Goal: Task Accomplishment & Management: Use online tool/utility

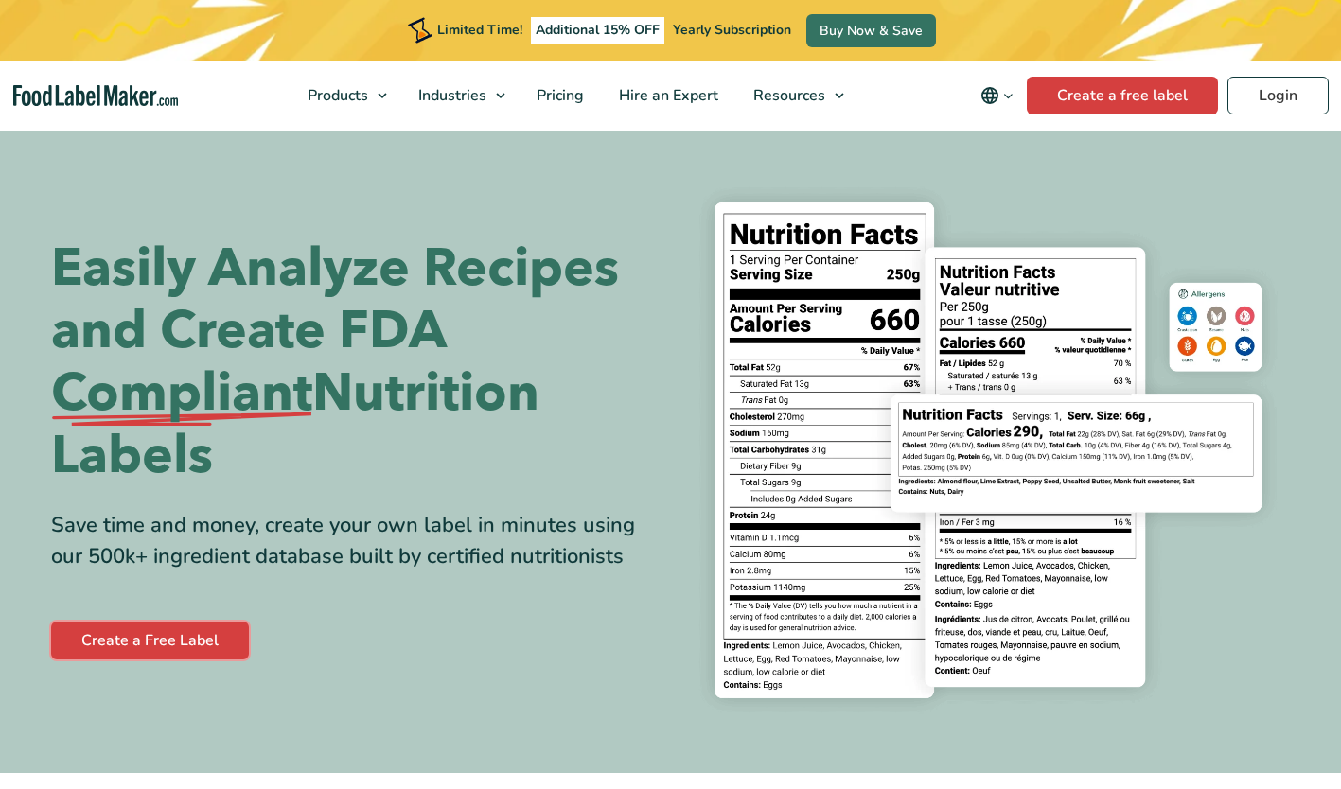
click at [203, 650] on link "Create a Free Label" at bounding box center [150, 641] width 198 height 38
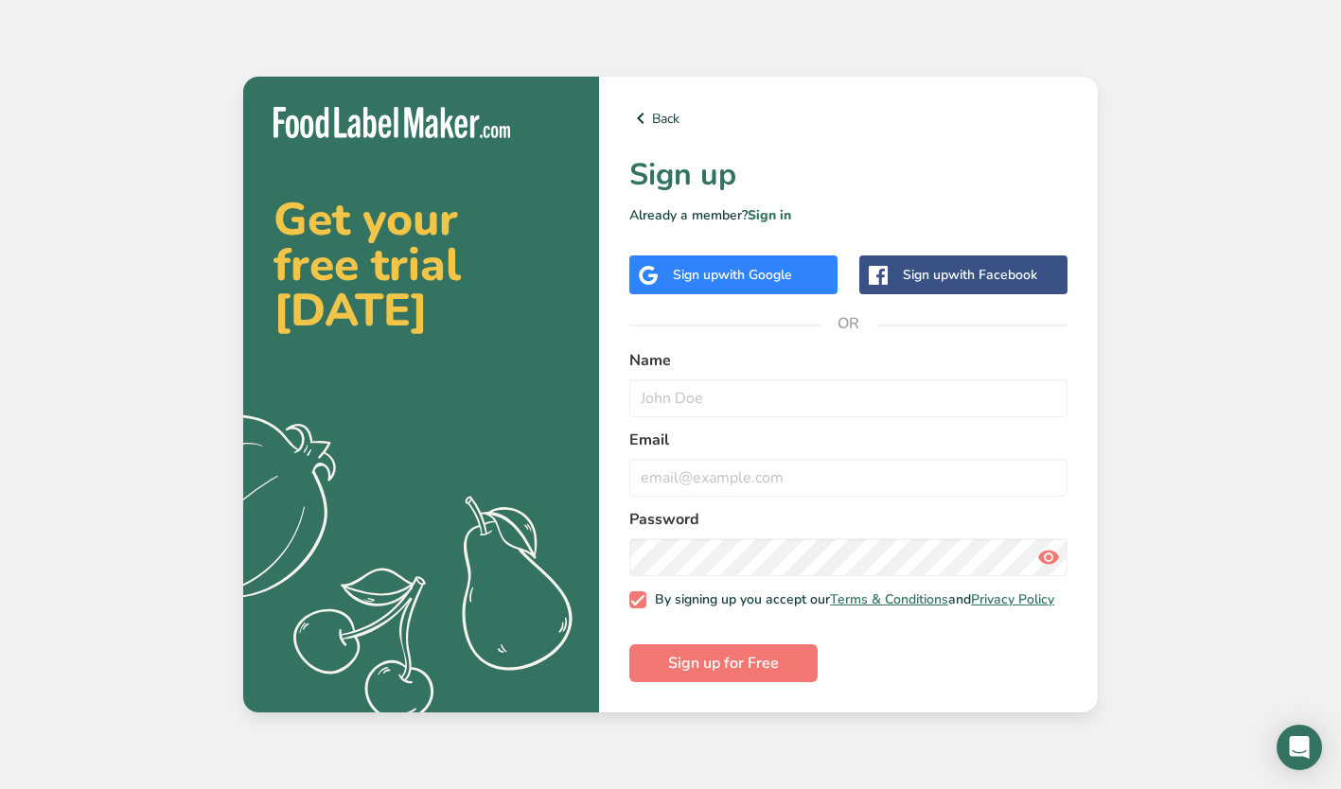
click at [736, 269] on span "with Google" at bounding box center [755, 275] width 74 height 18
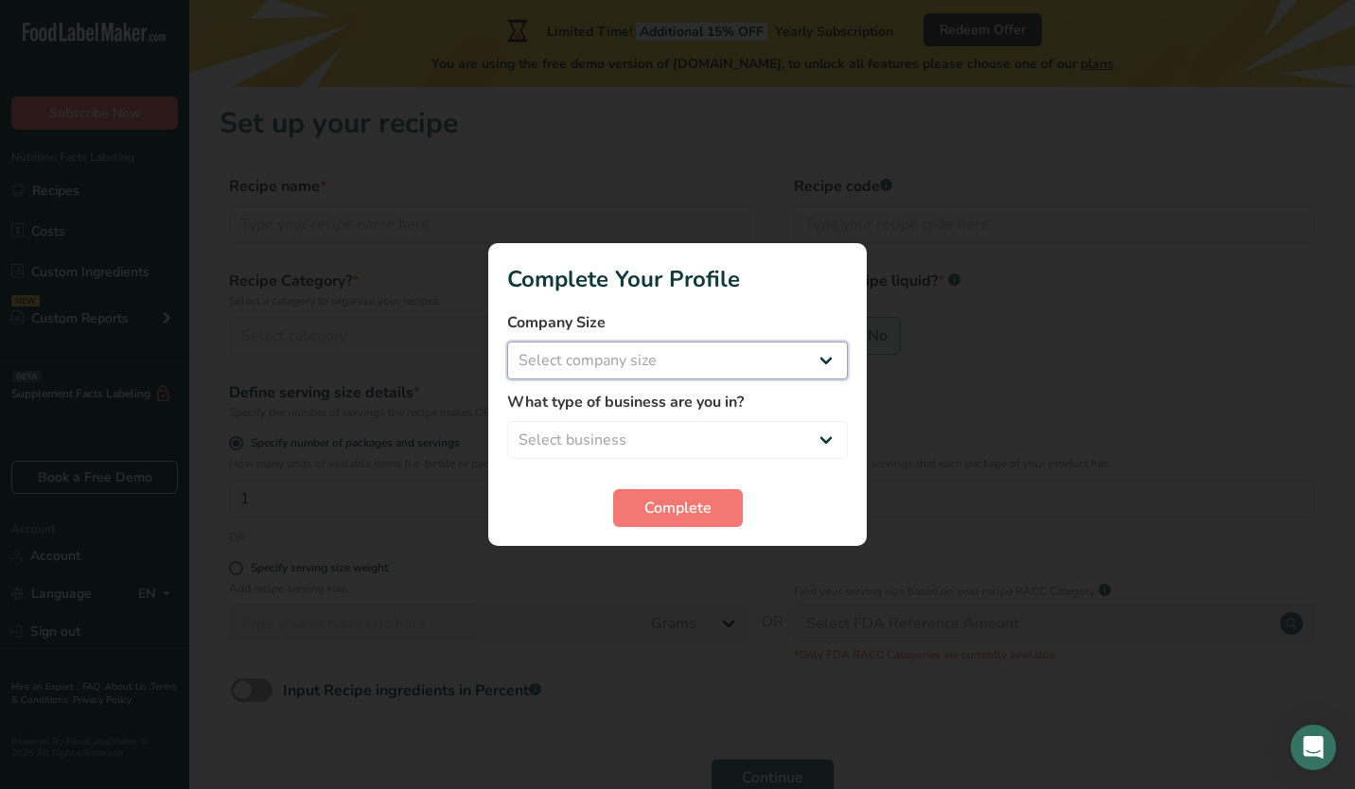
click at [572, 365] on select "Select company size Fewer than 10 Employees 10 to 50 Employees 51 to 500 Employ…" at bounding box center [677, 361] width 341 height 38
select select "1"
click at [507, 342] on select "Select company size Fewer than 10 Employees 10 to 50 Employees 51 to 500 Employ…" at bounding box center [677, 361] width 341 height 38
click at [581, 415] on div "What type of business are you in? Select business Packaged Food Manufacturer Re…" at bounding box center [677, 425] width 341 height 68
click at [602, 441] on select "Select business Packaged Food Manufacturer Restaurant & Cafe Bakery Meal Plans …" at bounding box center [677, 440] width 341 height 38
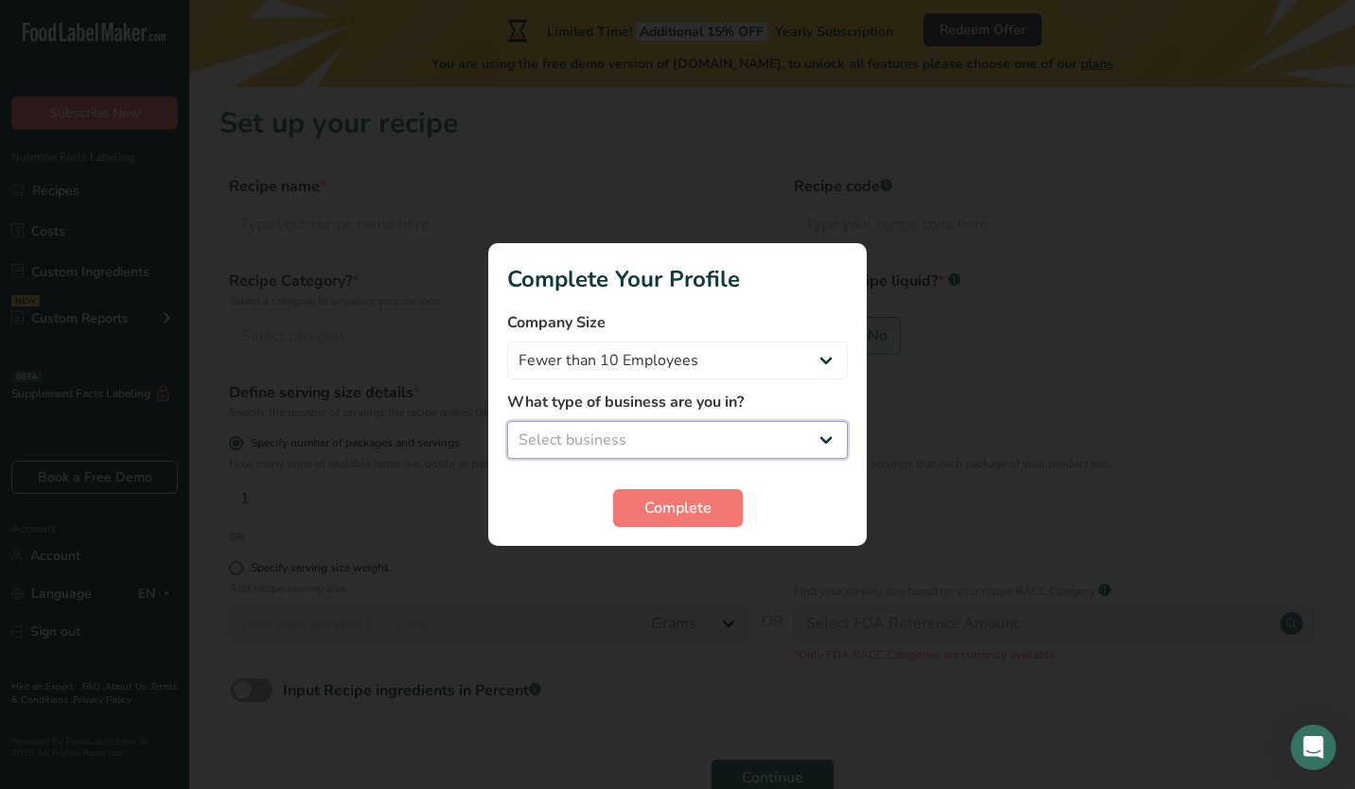
select select "7"
click at [507, 421] on select "Select business Packaged Food Manufacturer Restaurant & Cafe Bakery Meal Plans …" at bounding box center [677, 440] width 341 height 38
click at [639, 506] on button "Complete" at bounding box center [678, 508] width 130 height 38
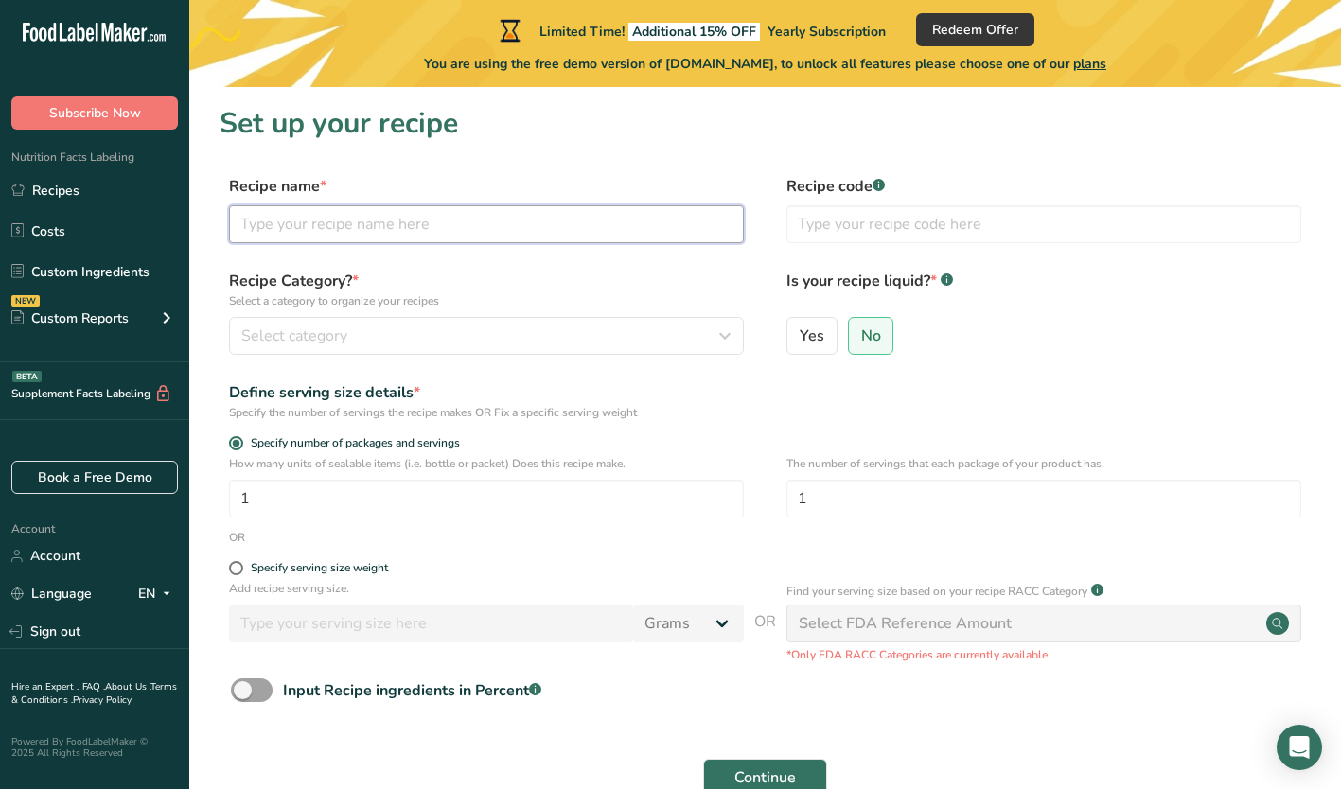
click at [636, 229] on input "text" at bounding box center [486, 224] width 515 height 38
click at [250, 213] on input "tuna Bowl" at bounding box center [486, 224] width 515 height 38
type input "Tuna Bowl"
click at [361, 355] on div "Recipe Category? * Select a category to organize your recipes Select category S…" at bounding box center [765, 318] width 1091 height 97
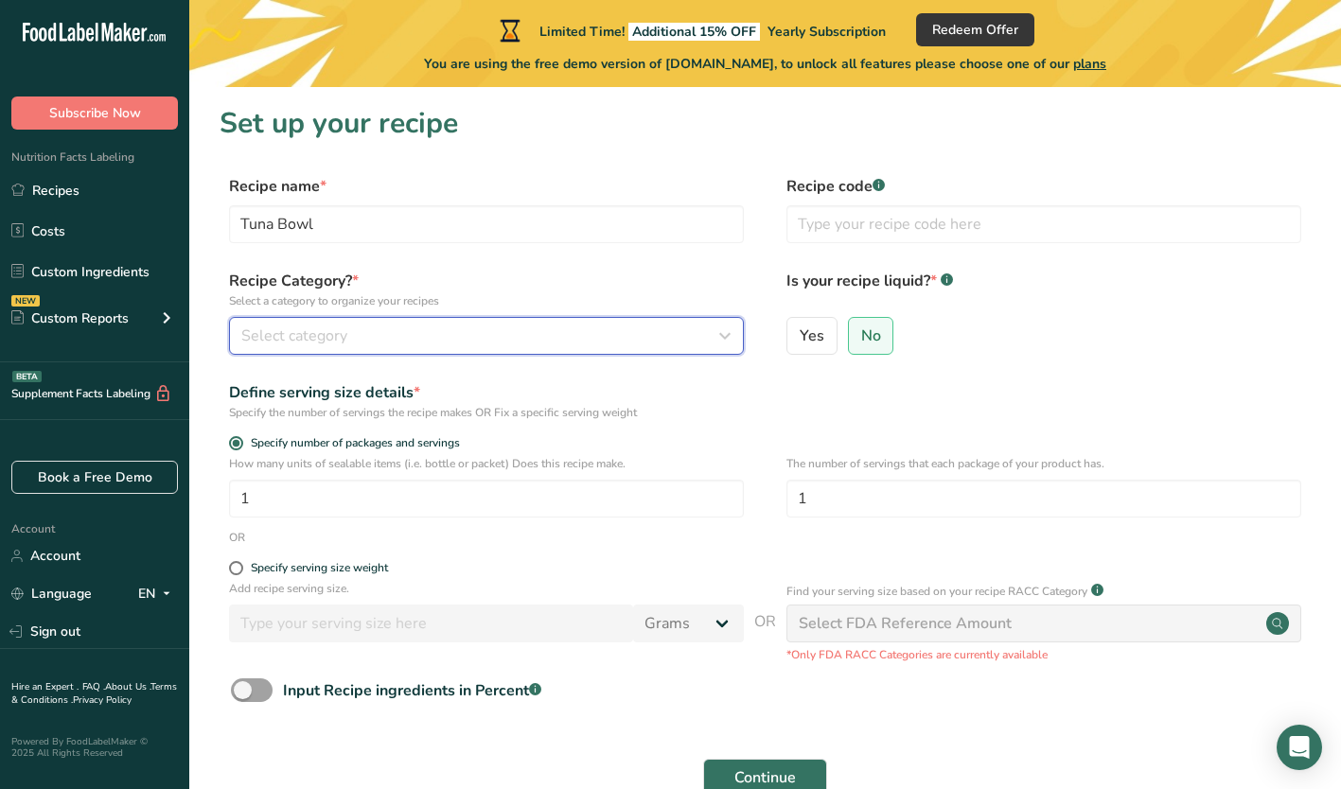
click at [346, 343] on span "Select category" at bounding box center [294, 336] width 106 height 23
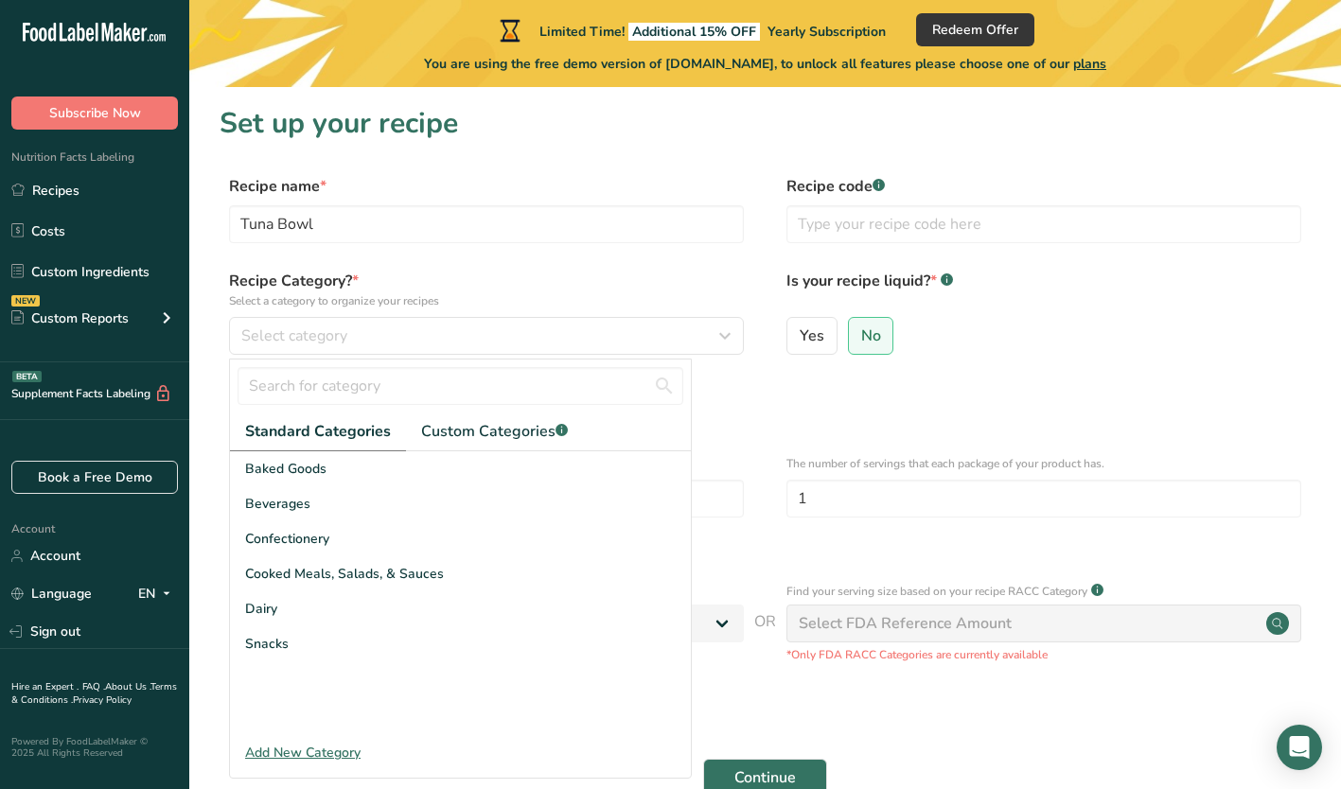
click at [281, 561] on div "Cooked Meals, Salads, & Sauces" at bounding box center [460, 573] width 461 height 35
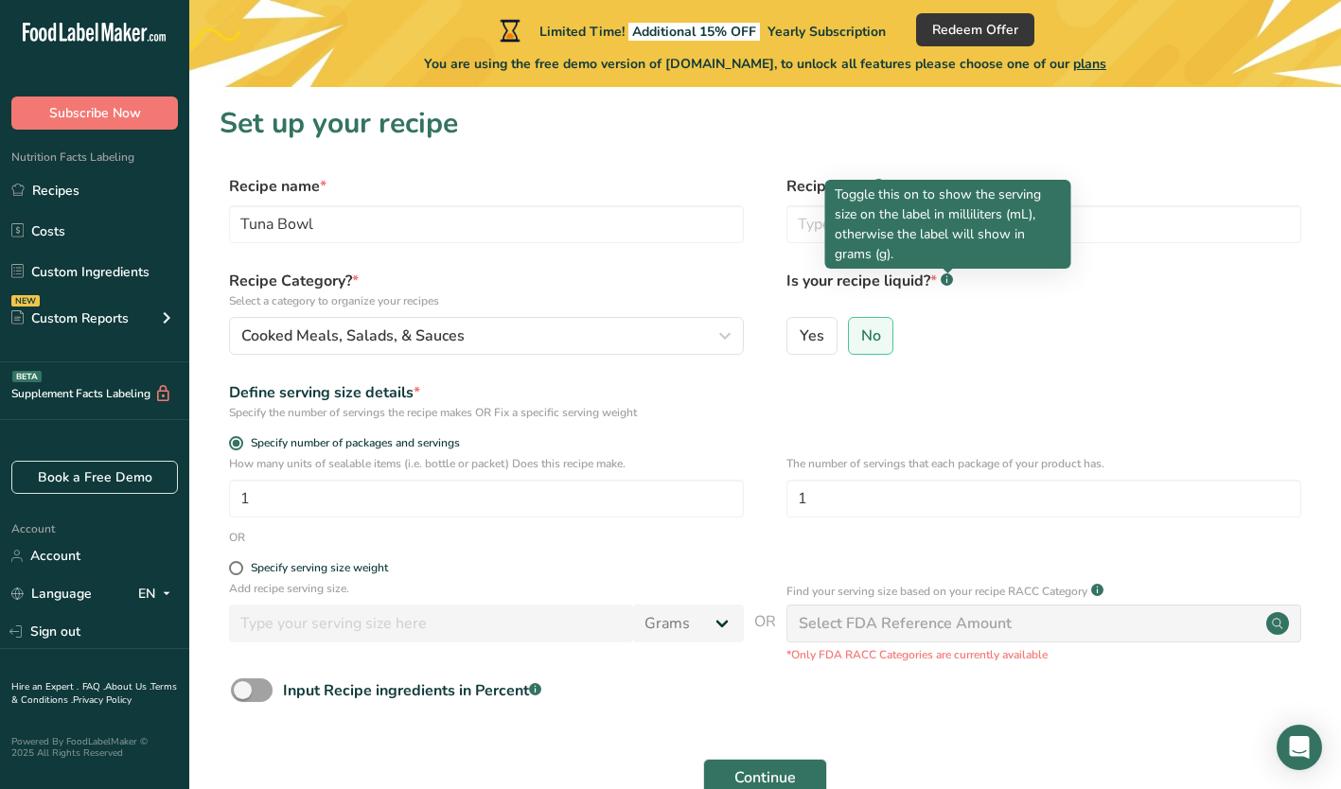
click at [942, 282] on rect at bounding box center [947, 280] width 12 height 12
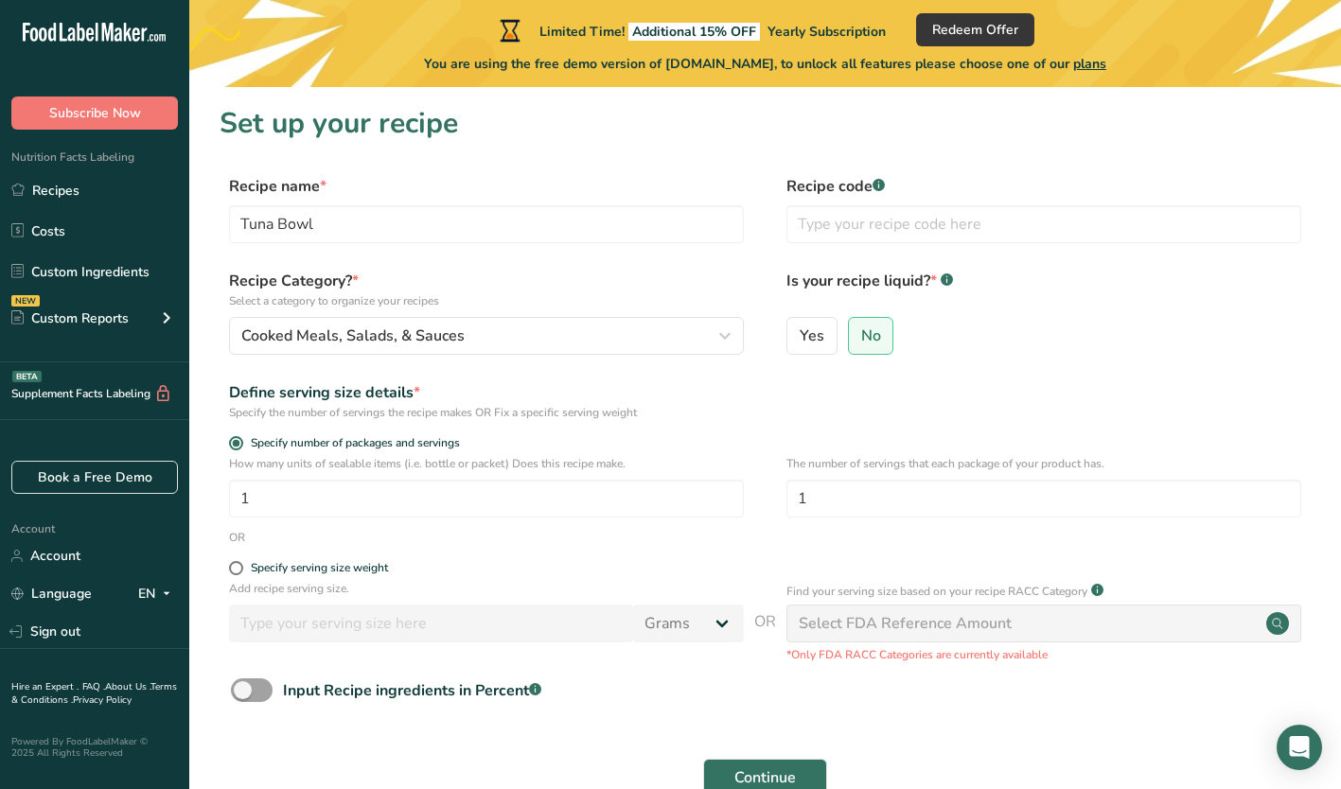
click at [949, 279] on rect at bounding box center [947, 280] width 12 height 12
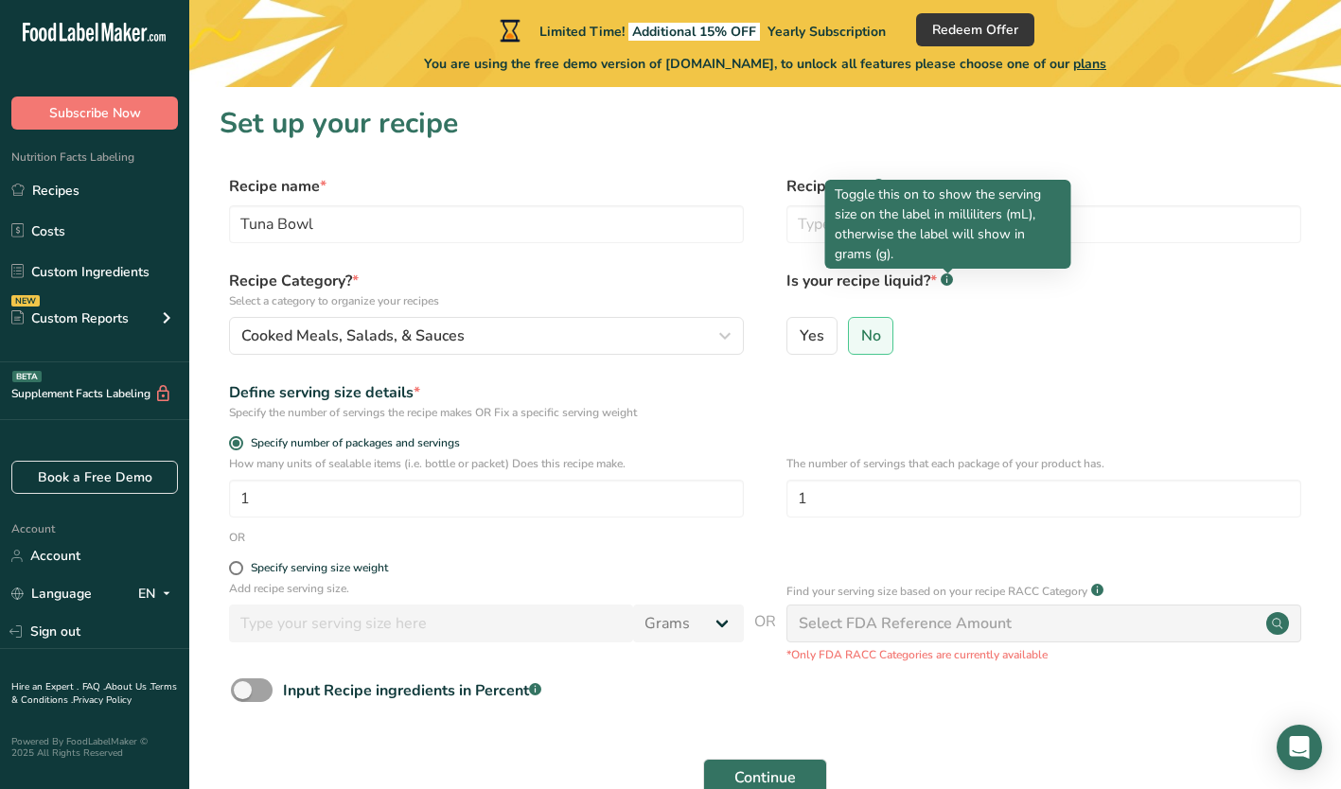
click at [920, 332] on div "Yes No" at bounding box center [1043, 341] width 515 height 49
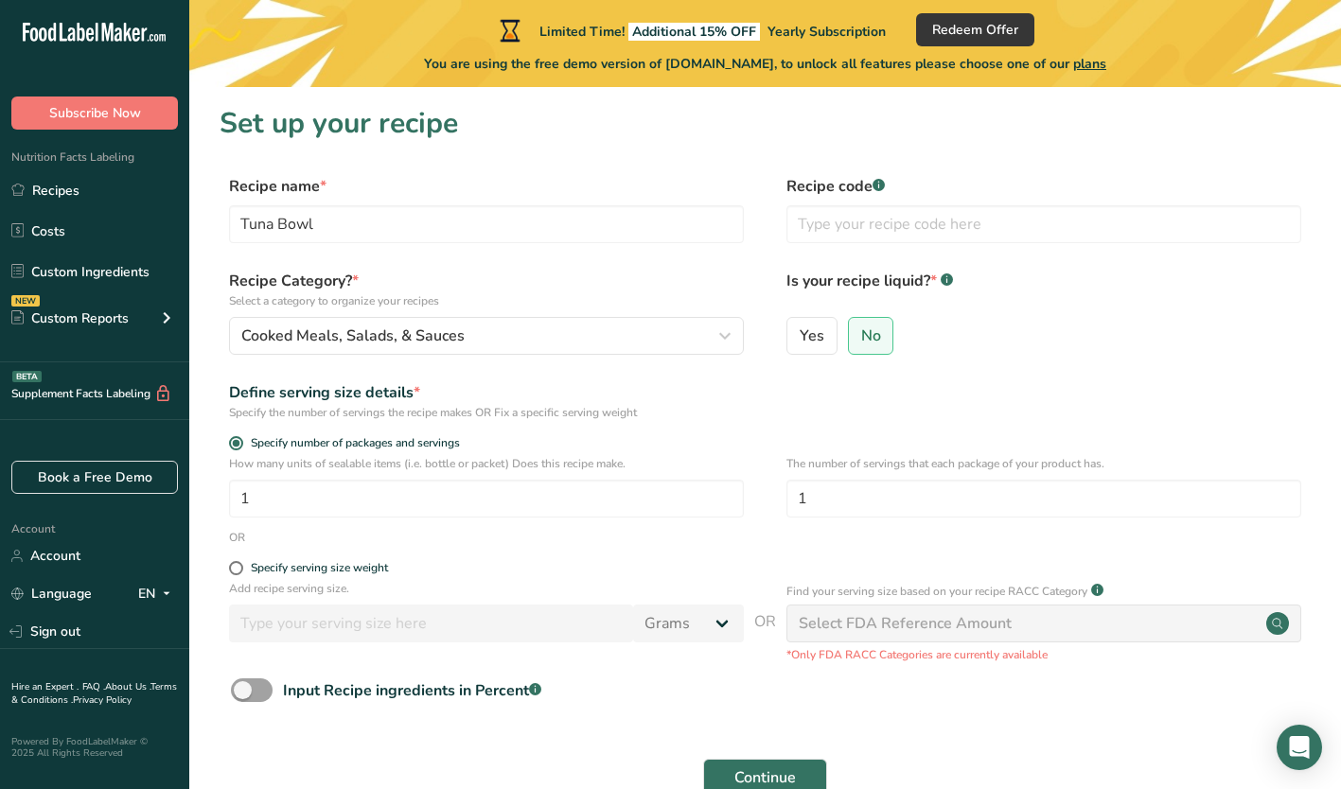
scroll to position [110, 0]
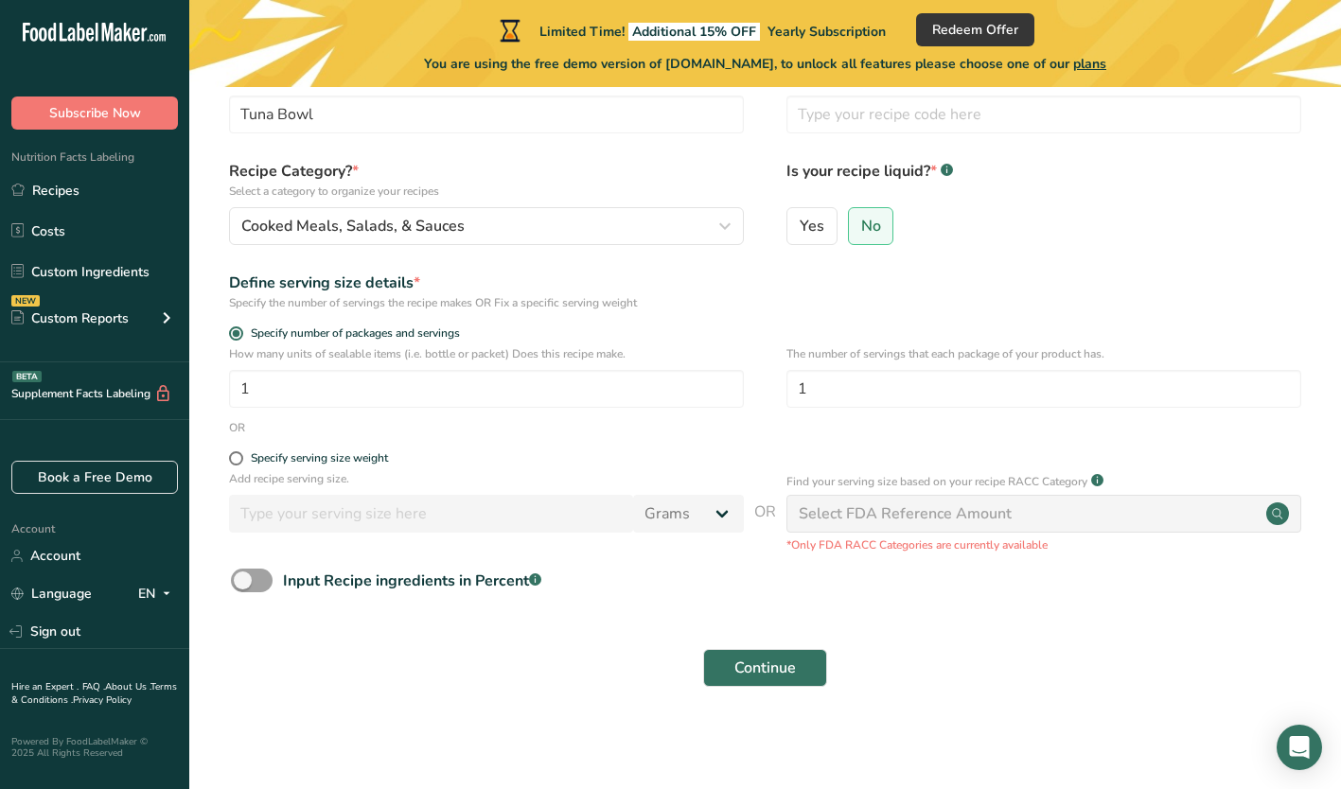
drag, startPoint x: 724, startPoint y: 674, endPoint x: 645, endPoint y: 632, distance: 88.9
click at [645, 632] on form "Recipe name * Tuna Bowl Recipe code .a-a{fill:#347362;}.b-a{fill:#fff;} Recipe …" at bounding box center [765, 381] width 1091 height 633
click at [710, 663] on button "Continue" at bounding box center [765, 668] width 124 height 38
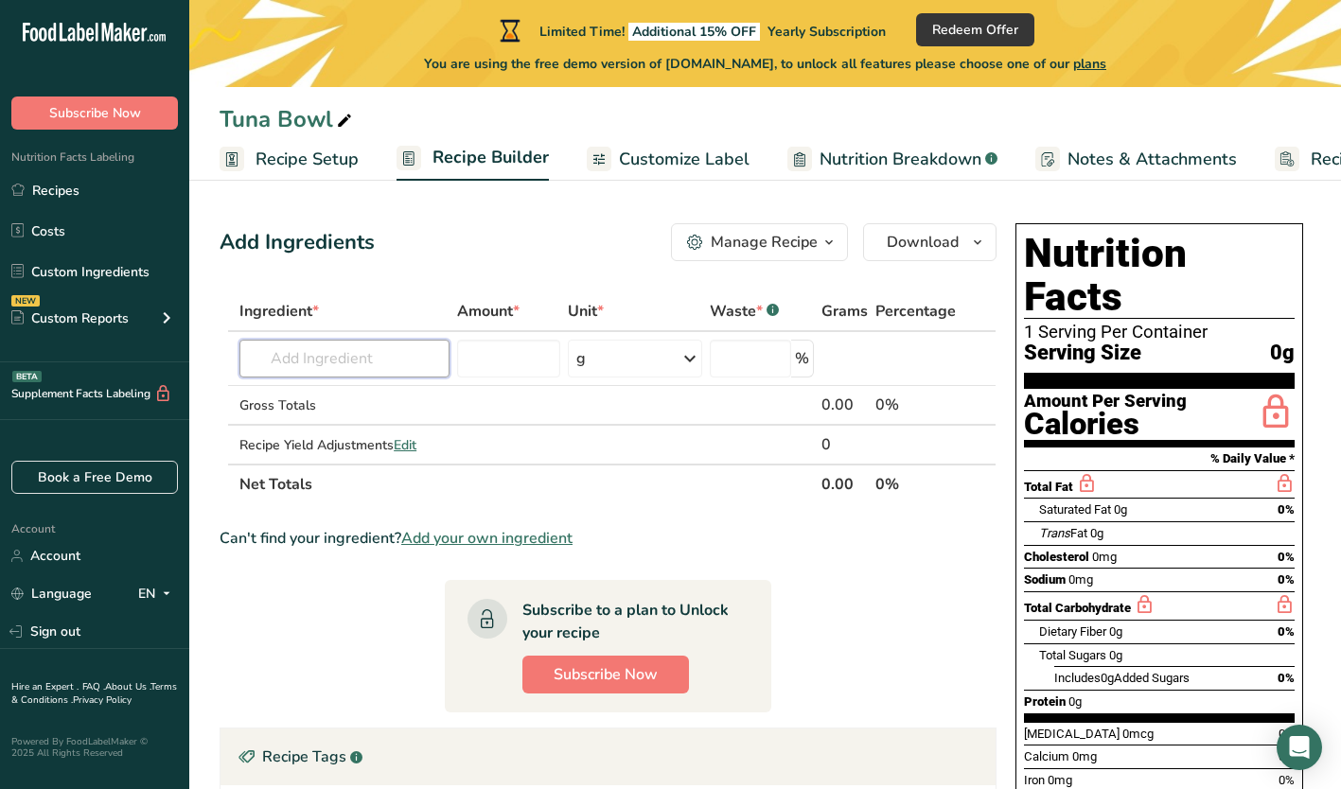
click at [398, 365] on input "text" at bounding box center [344, 359] width 210 height 38
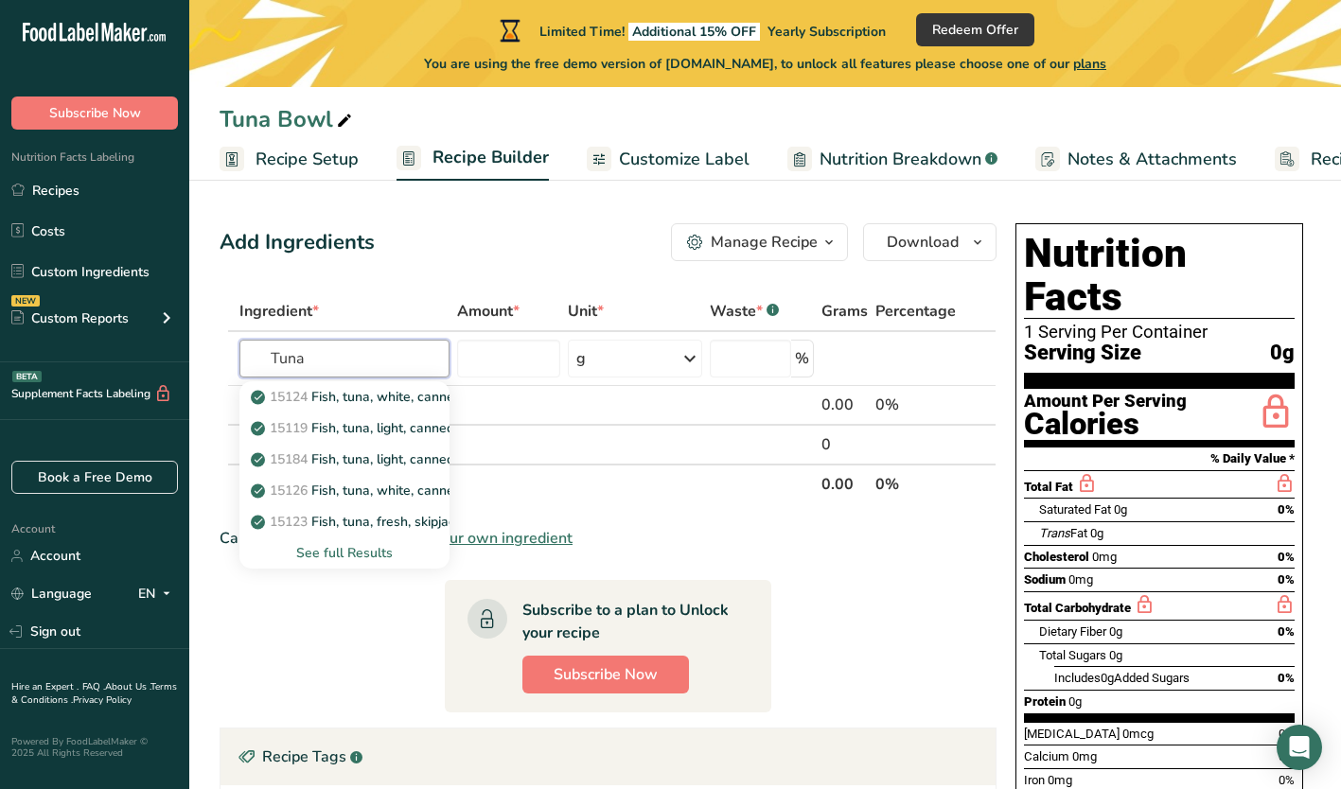
drag, startPoint x: 418, startPoint y: 340, endPoint x: 399, endPoint y: 422, distance: 84.5
click at [399, 378] on div "Tuna 15124 Fish, tuna, white, canned in oil, drained solids 15119 Fish, tuna, l…" at bounding box center [344, 359] width 210 height 38
type input "Tuna"
click at [404, 429] on p "15119 Fish, tuna, light, canned in oil, drained solids" at bounding box center [416, 428] width 323 height 20
type input "Fish, tuna, light, canned in oil, drained solids"
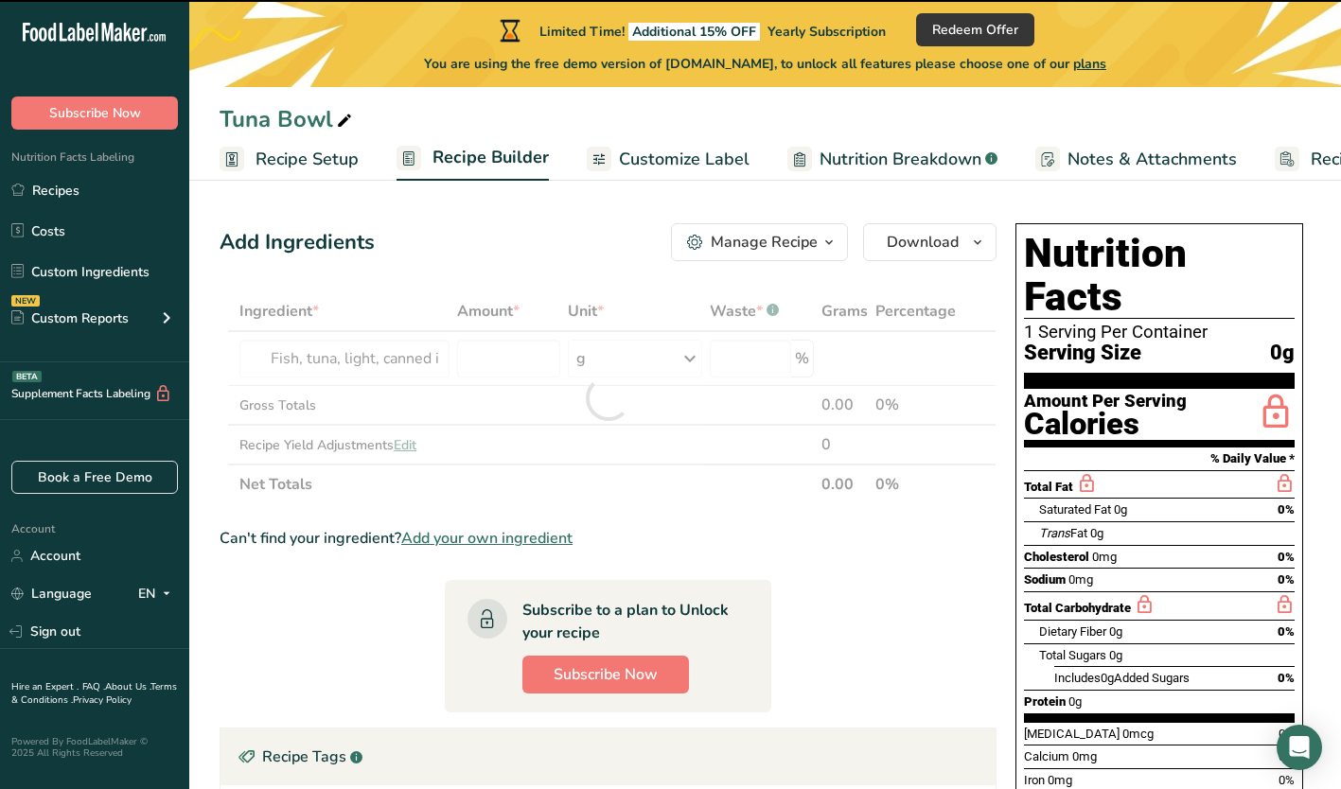
type input "0"
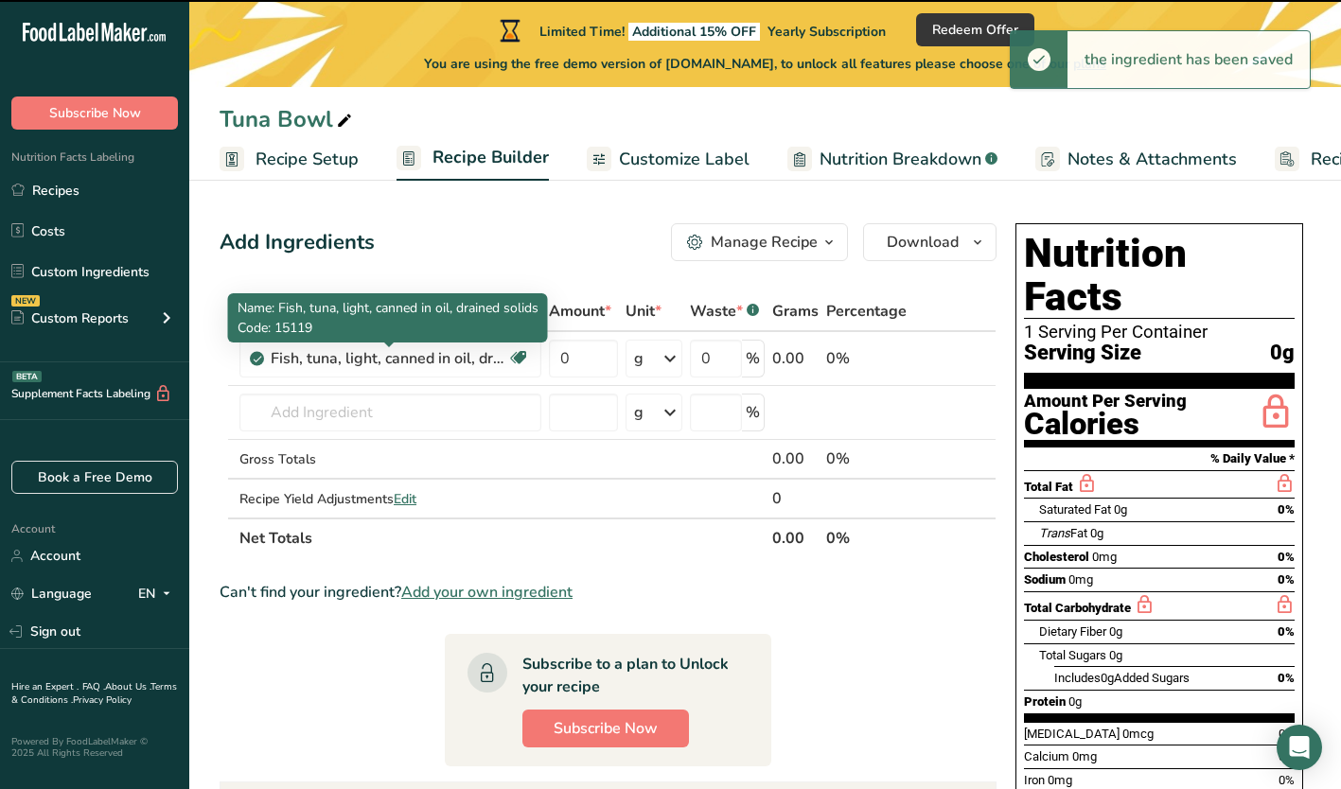
click at [401, 359] on div "Fish, tuna, light, canned in oil, drained solids" at bounding box center [389, 358] width 237 height 23
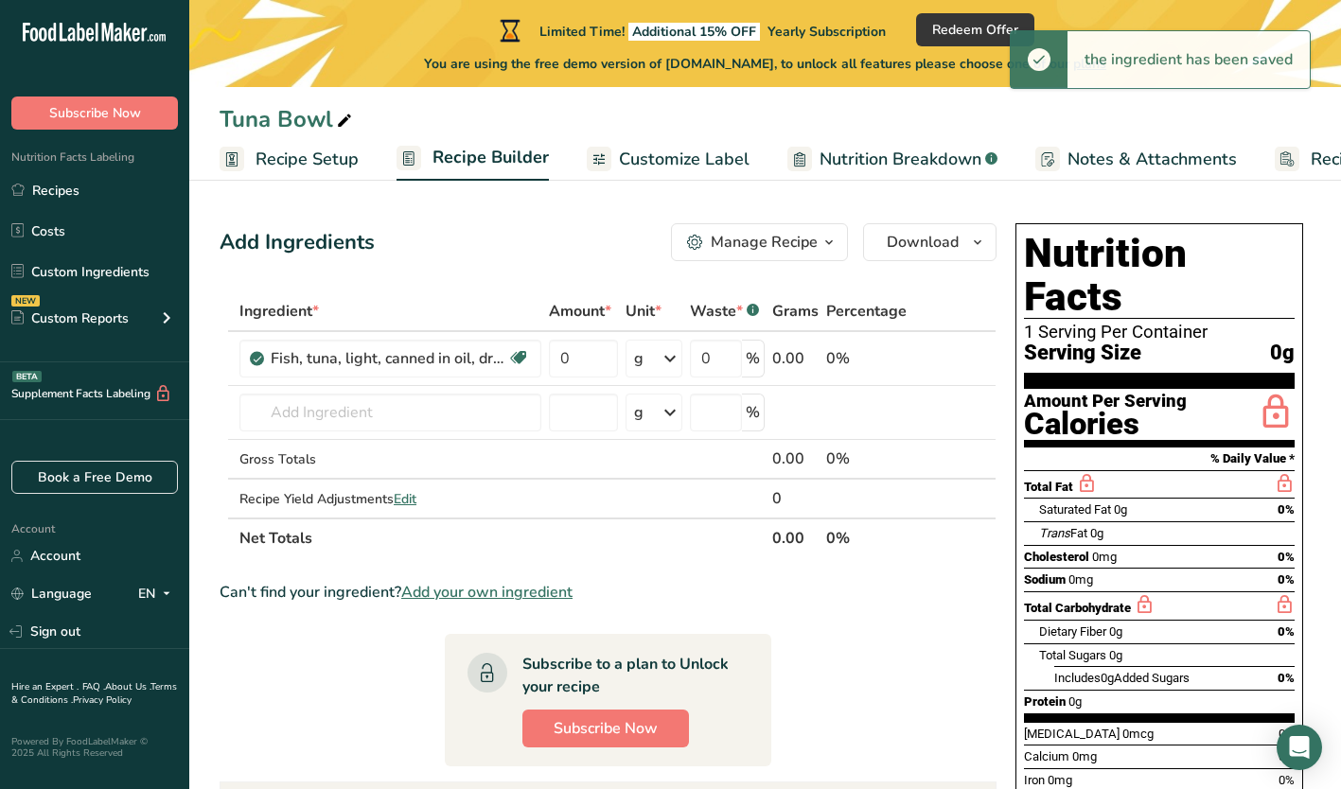
click at [380, 356] on div "Fish, tuna, light, canned in oil, drained solids" at bounding box center [389, 358] width 237 height 23
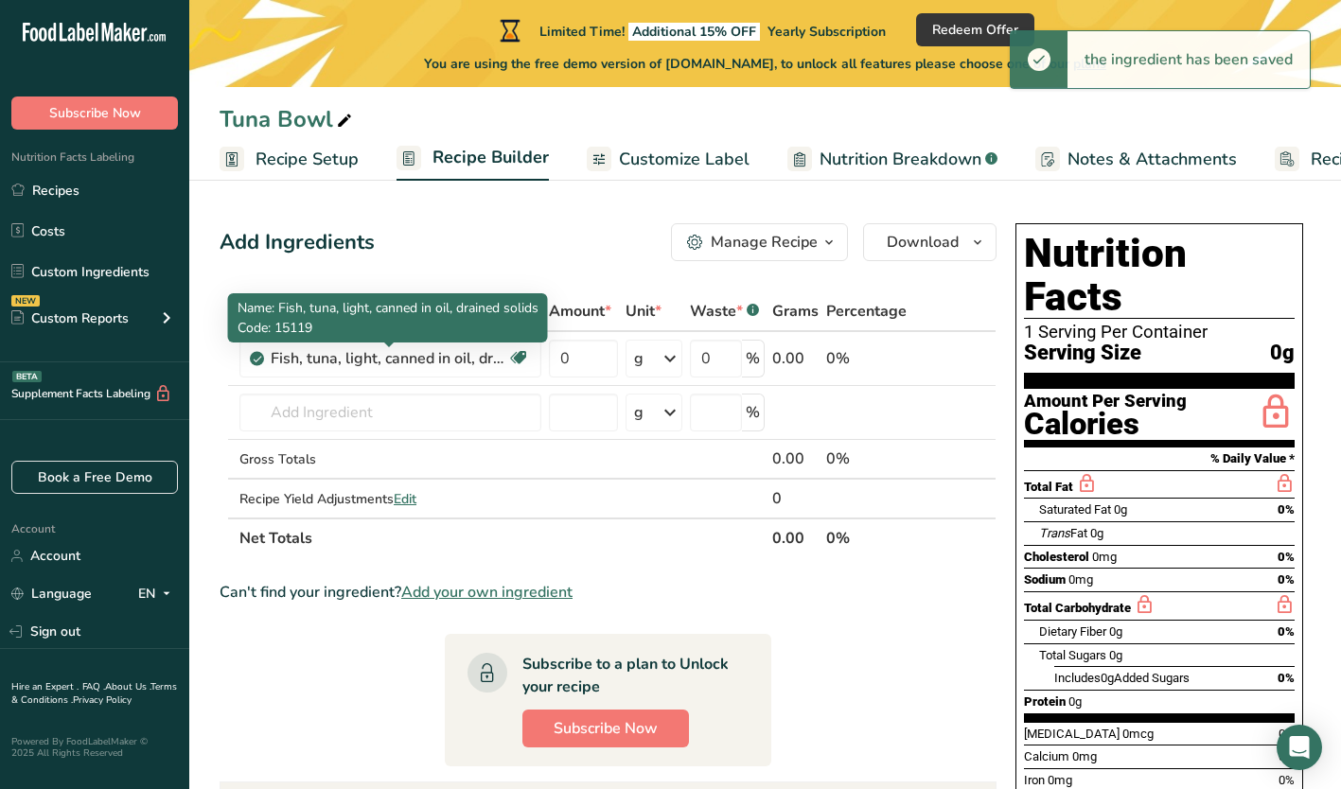
click at [439, 357] on div "Fish, tuna, light, canned in oil, drained solids" at bounding box center [389, 358] width 237 height 23
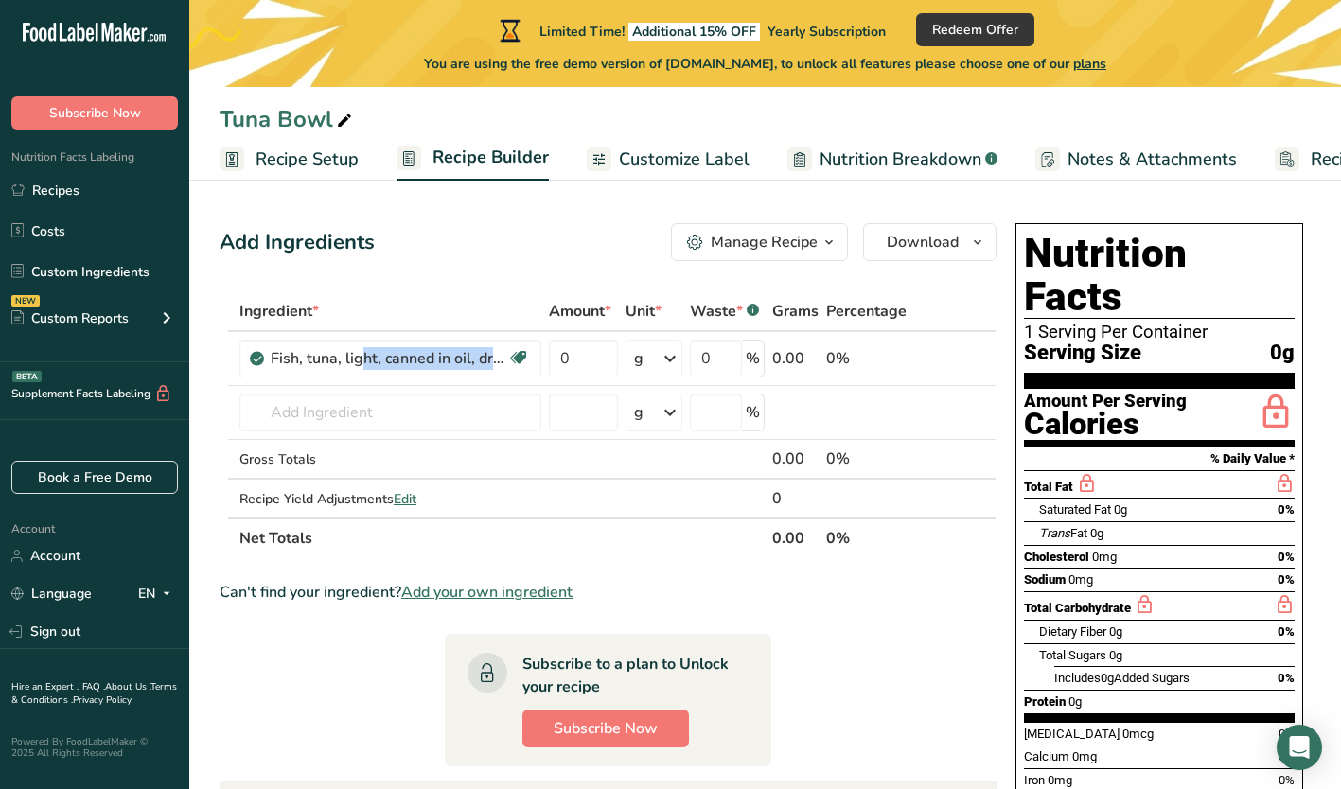
click at [946, 363] on span at bounding box center [956, 358] width 23 height 23
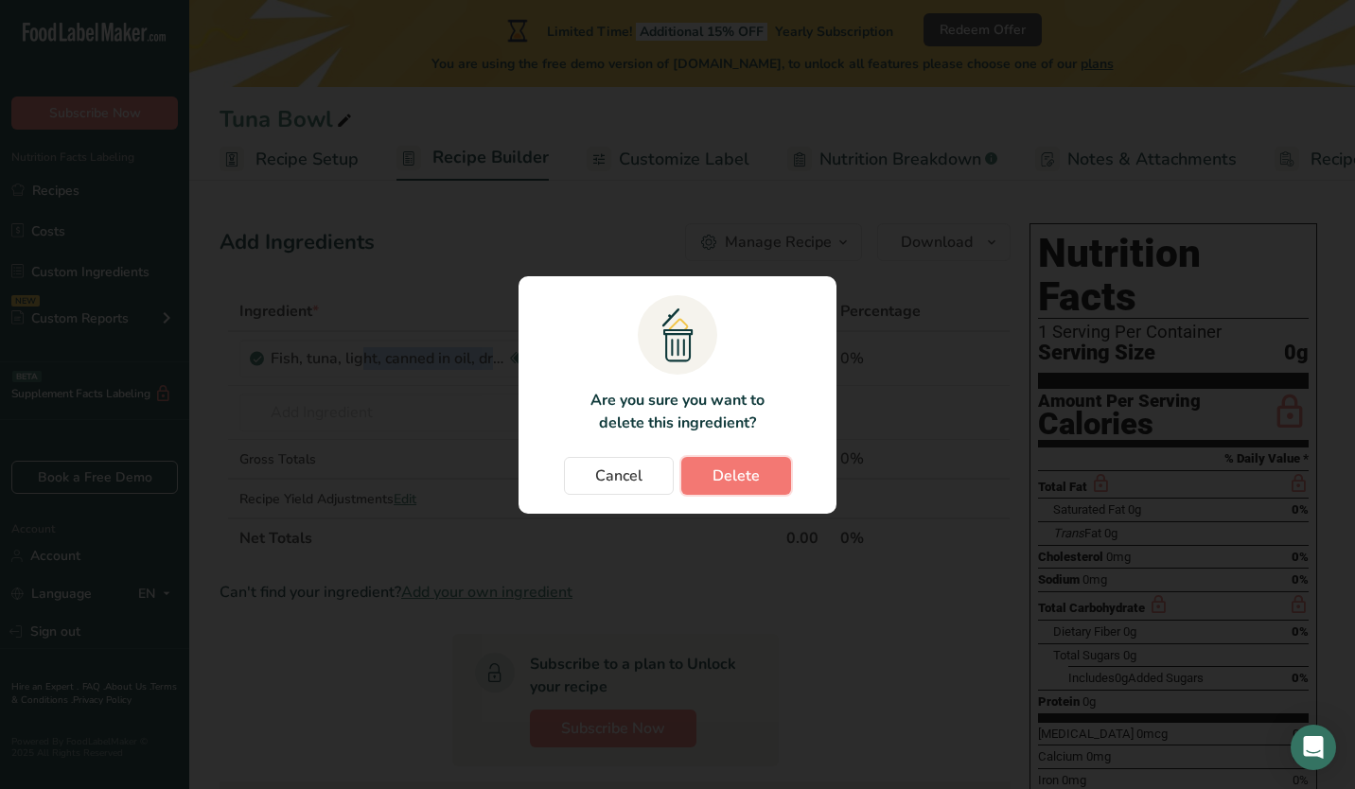
click at [737, 472] on span "Delete" at bounding box center [736, 476] width 47 height 23
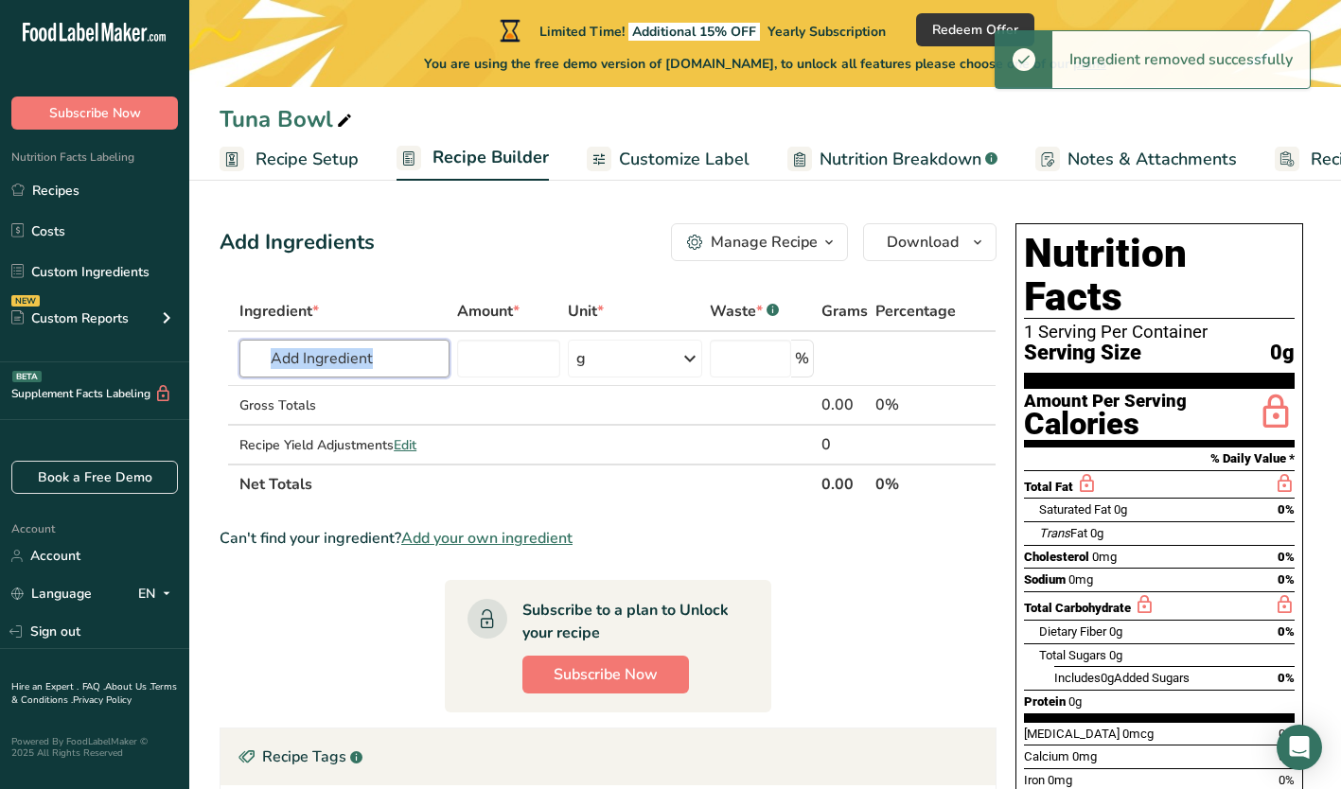
click at [314, 358] on input "text" at bounding box center [344, 359] width 210 height 38
click at [331, 359] on input "text" at bounding box center [344, 359] width 210 height 38
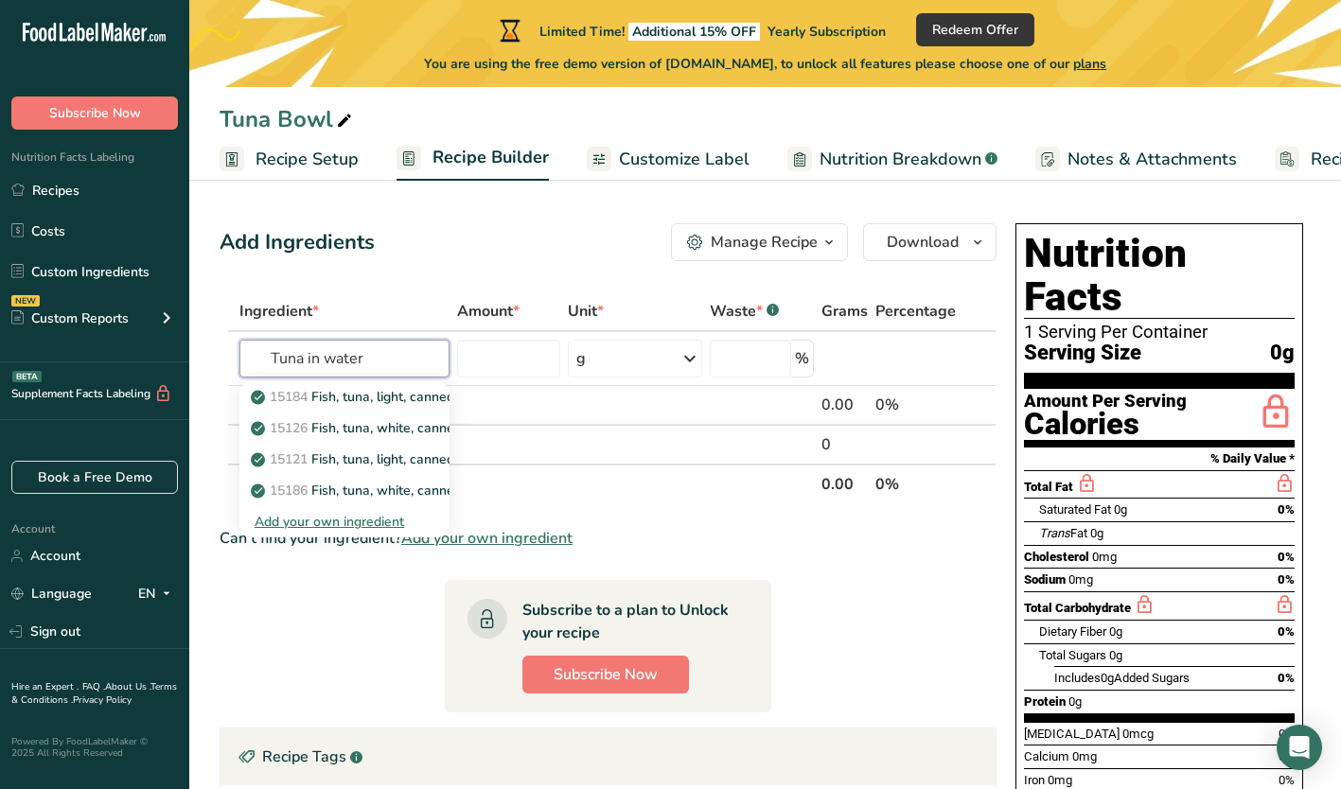
type input "Tuna in water"
click at [349, 400] on p "15184 Fish, tuna, light, canned in water, without salt, drained solids" at bounding box center [467, 397] width 424 height 20
type input "Fish, tuna, light, canned in water, without salt, drained solids"
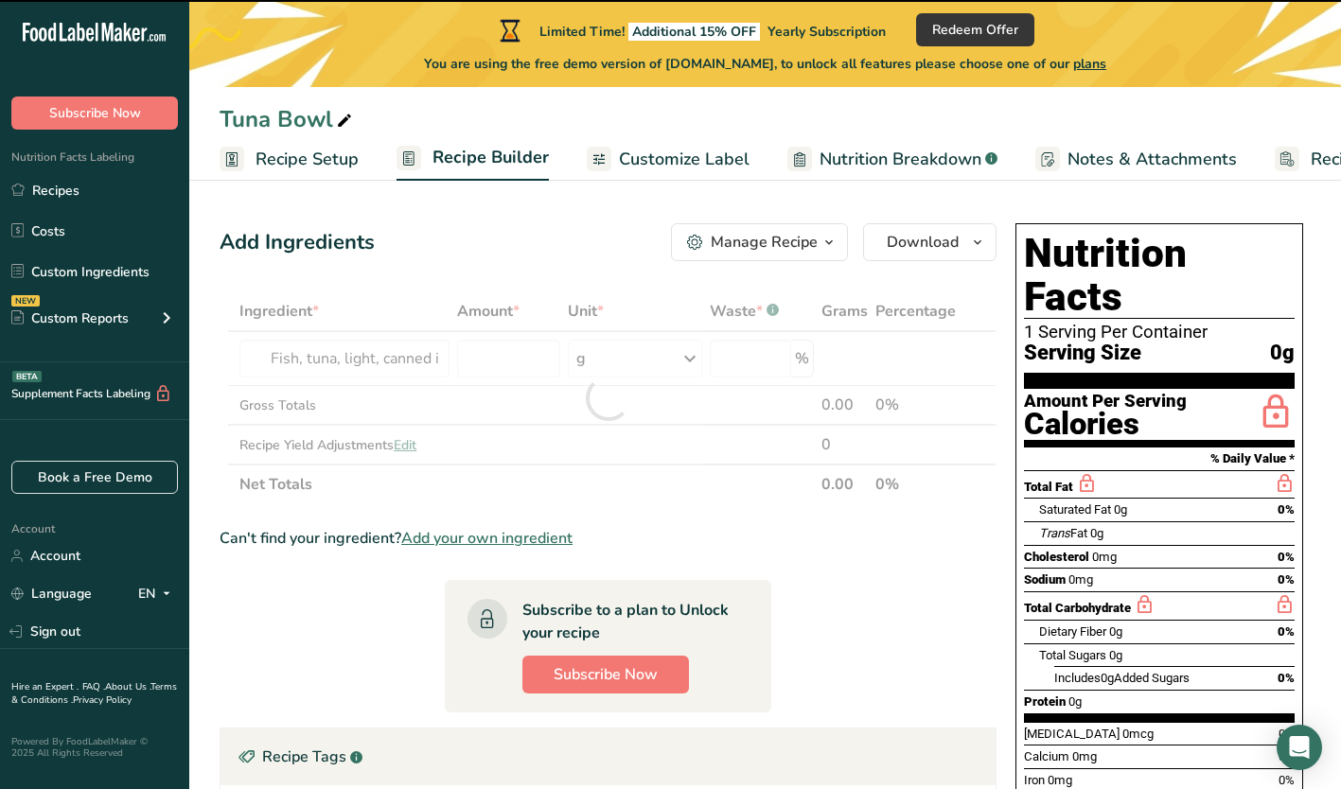
type input "0"
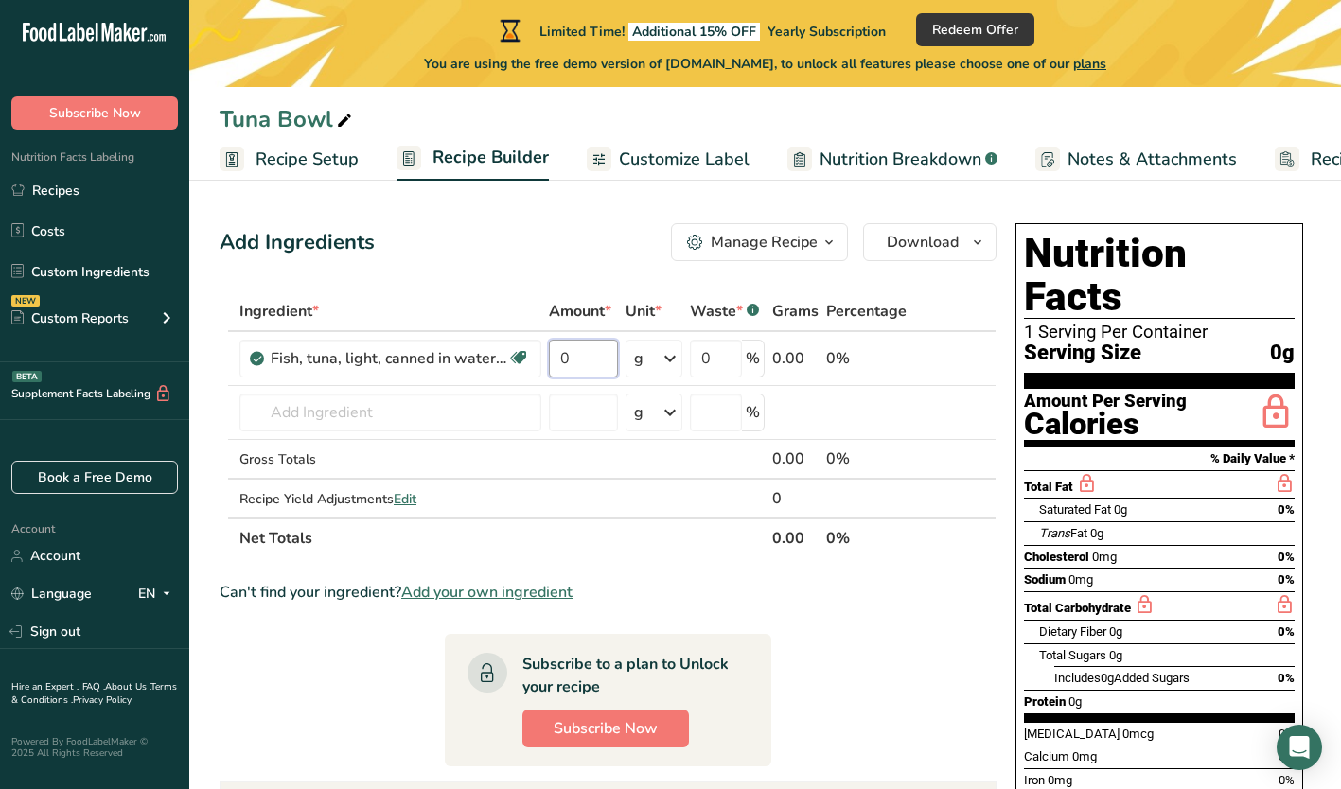
click at [586, 355] on input "0" at bounding box center [583, 359] width 69 height 38
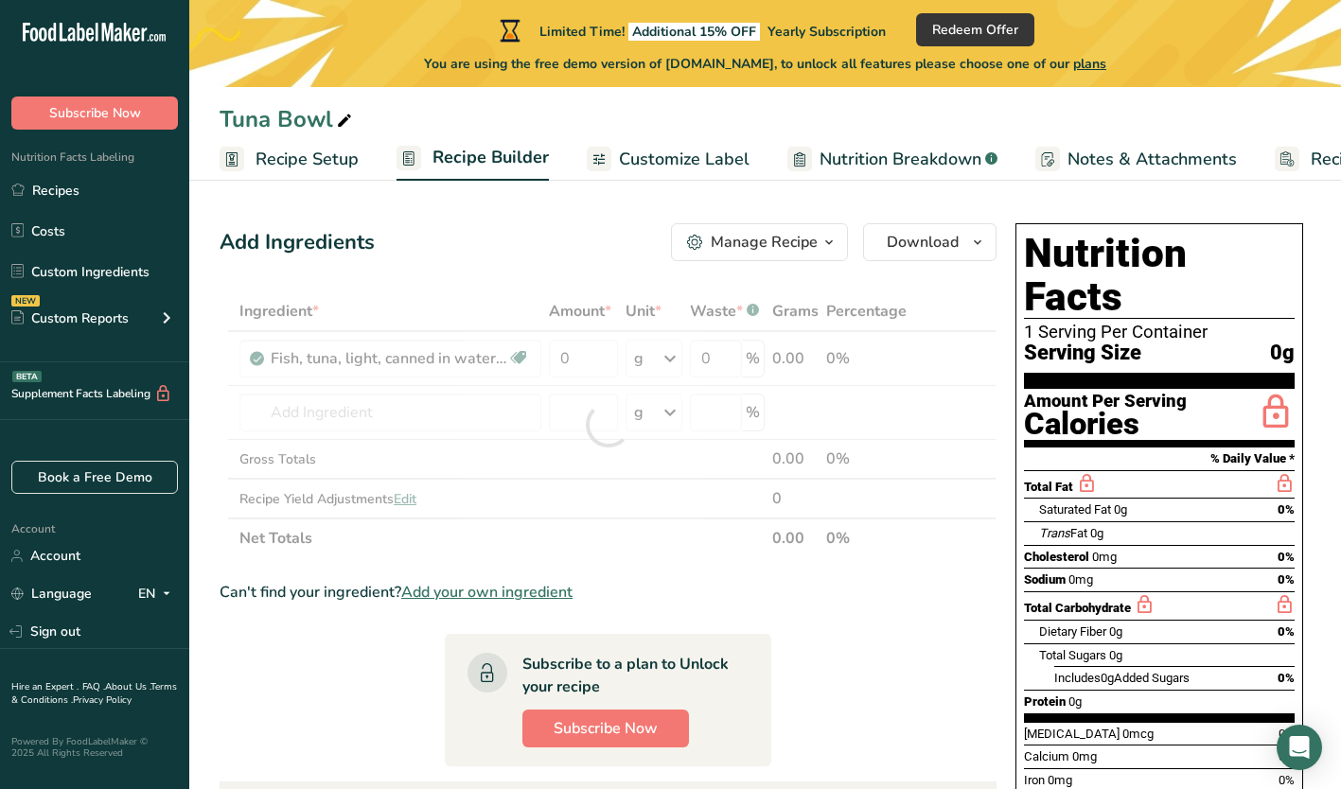
click at [644, 351] on div "Ingredient * Amount * Unit * Waste * .a-a{fill:#347362;}.b-a{fill:#fff;} Grams …" at bounding box center [608, 424] width 777 height 267
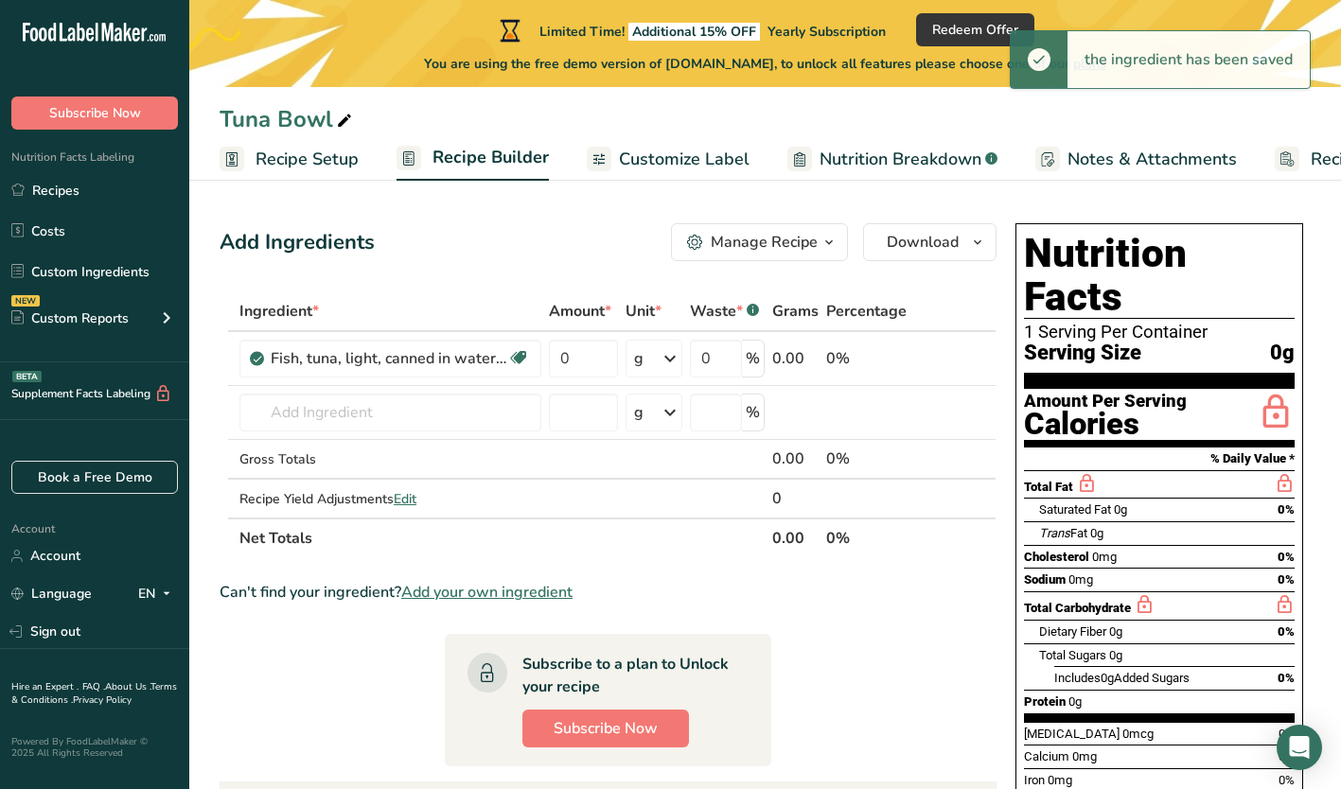
click at [655, 369] on div "g" at bounding box center [654, 359] width 57 height 38
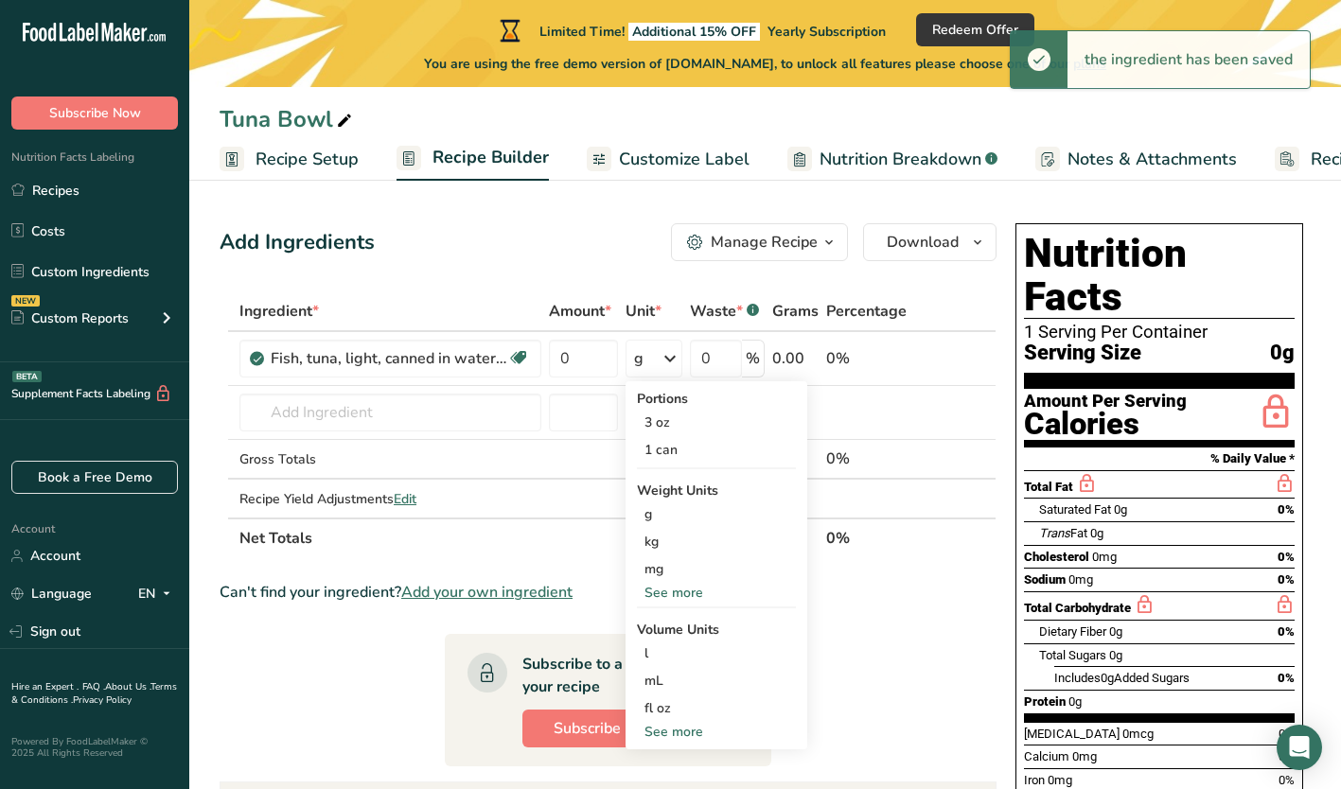
click at [682, 450] on div "1 can" at bounding box center [716, 449] width 159 height 27
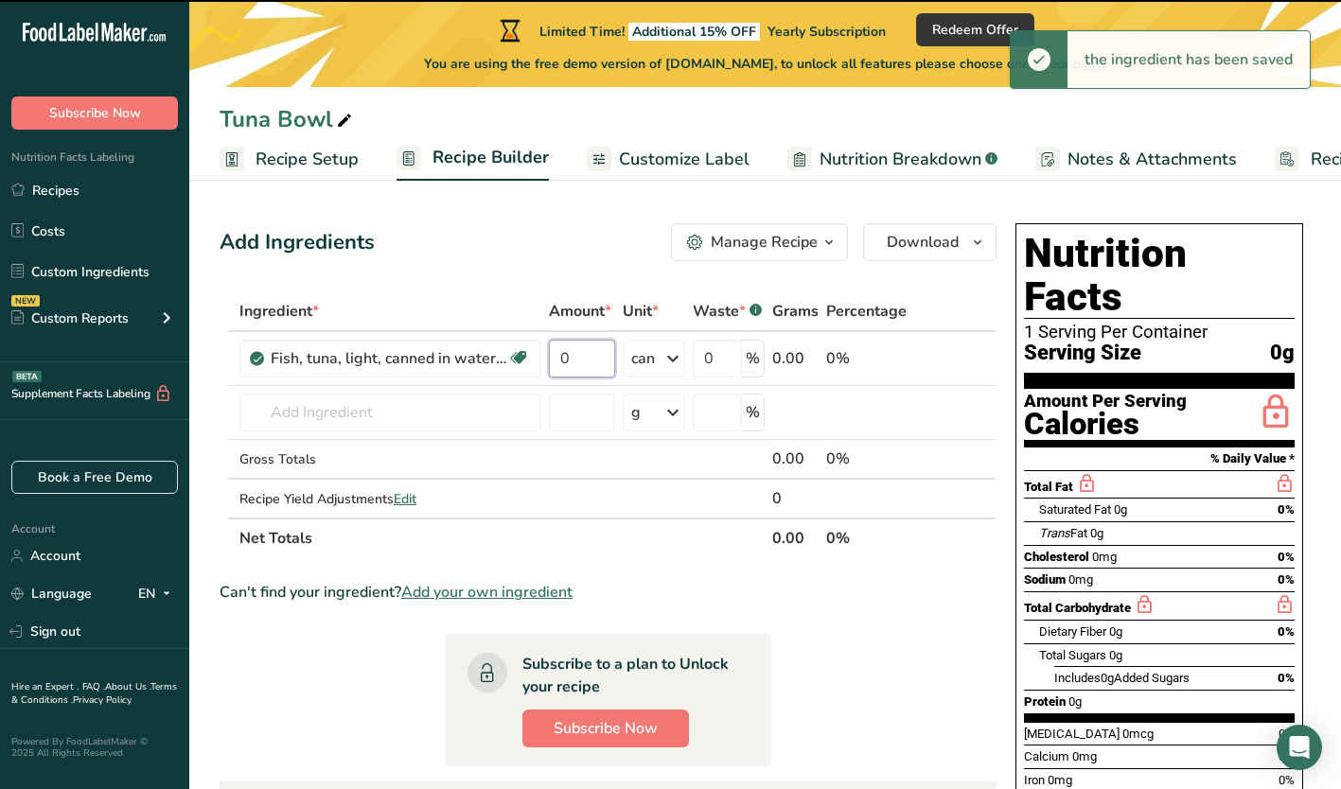
click at [583, 360] on input "0" at bounding box center [582, 359] width 66 height 38
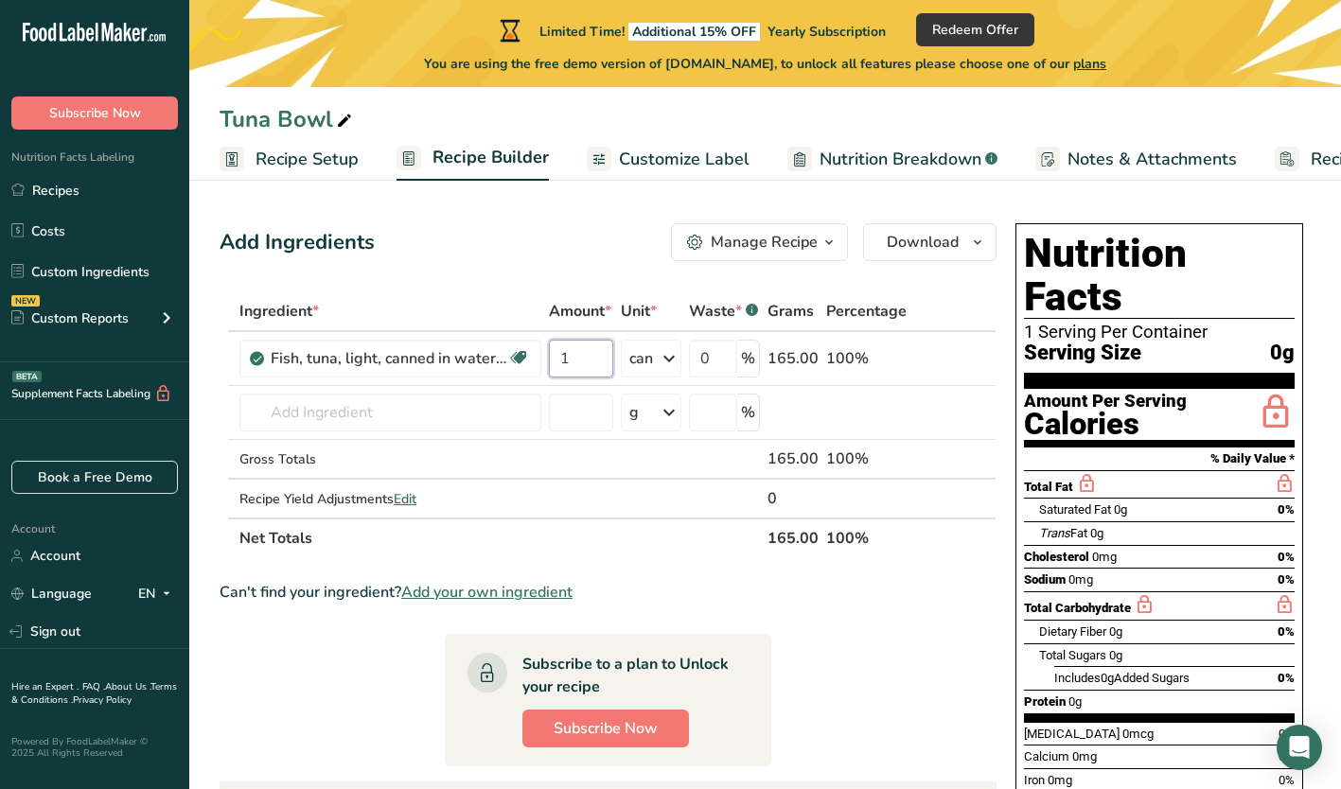
type input "1"
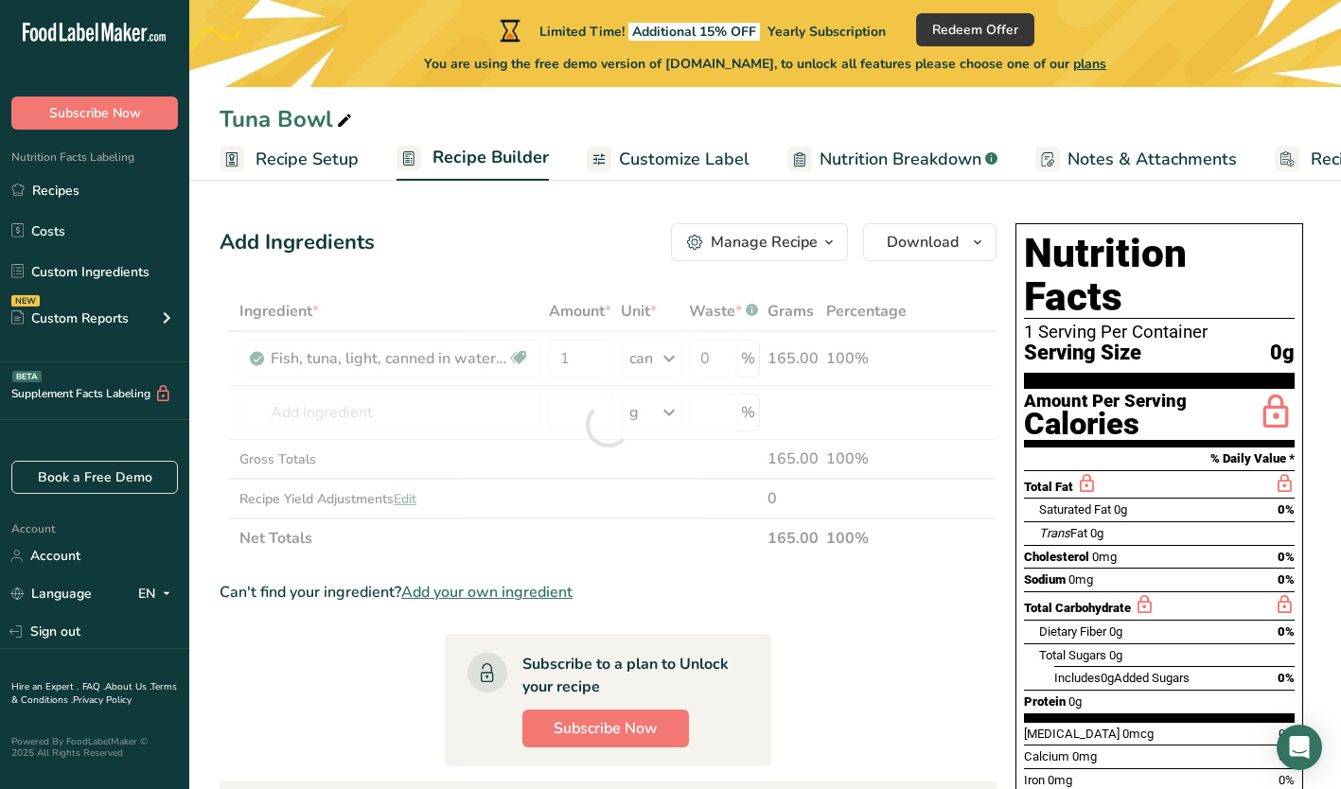
click at [812, 390] on div "Ingredient * Amount * Unit * Waste * .a-a{fill:#347362;}.b-a{fill:#fff;} Grams …" at bounding box center [608, 424] width 777 height 267
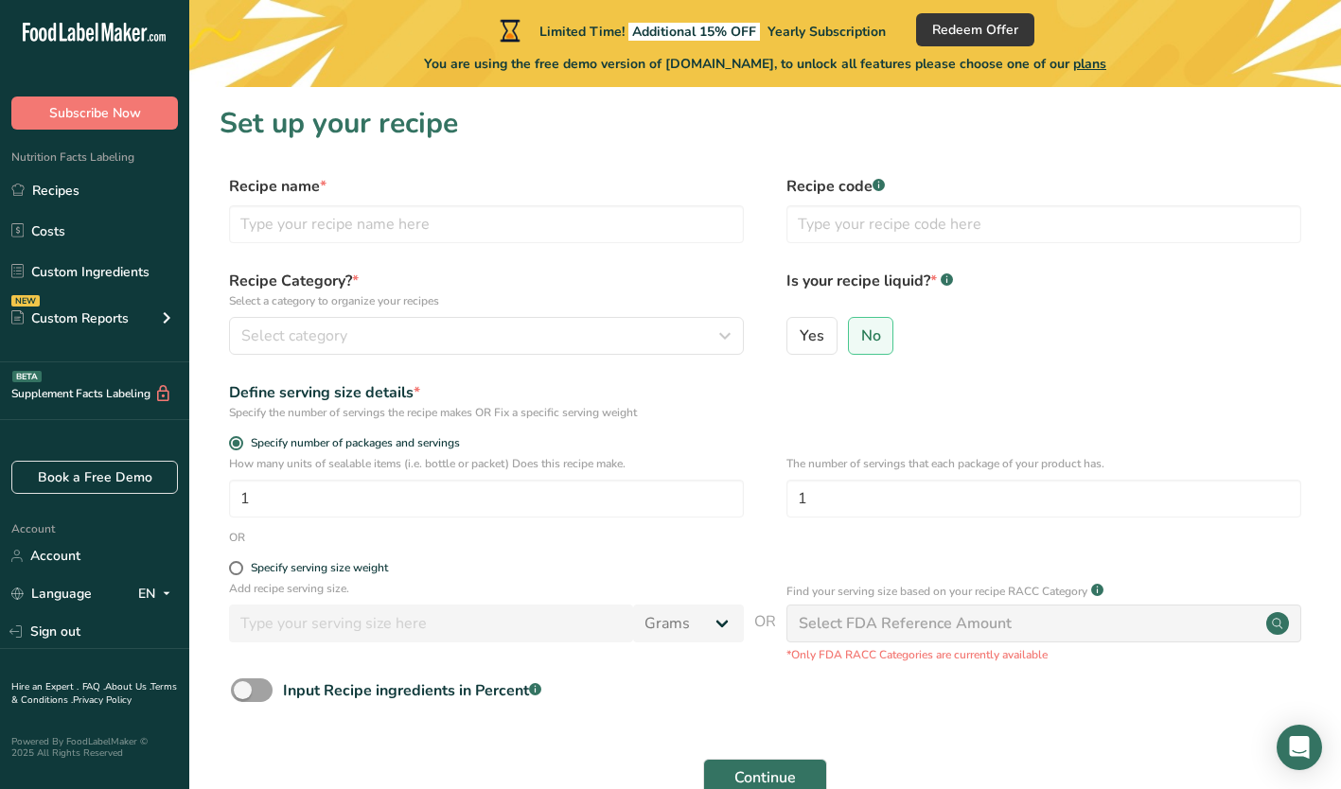
scroll to position [110, 0]
